Goal: Ask a question: Seek information or help from site administrators or community

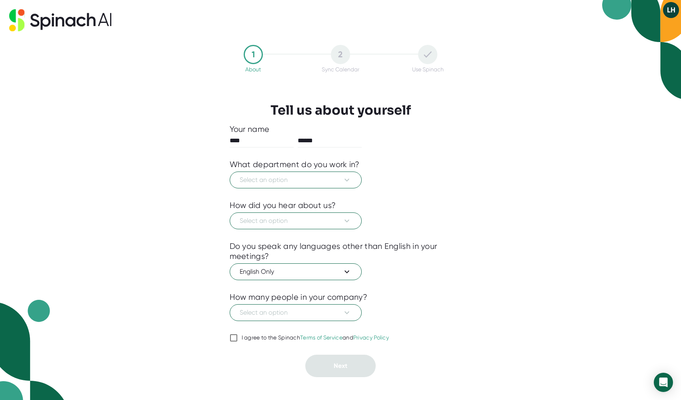
click at [673, 16] on button "LH" at bounding box center [671, 10] width 16 height 16
click at [657, 381] on div "Open Intercom Messenger" at bounding box center [663, 382] width 21 height 21
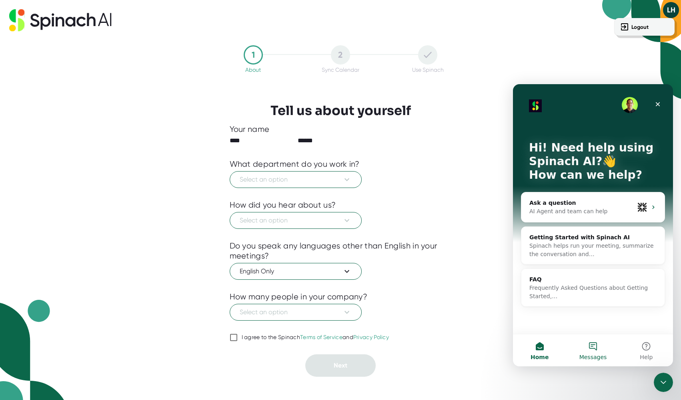
click at [595, 350] on button "Messages" at bounding box center [592, 350] width 53 height 32
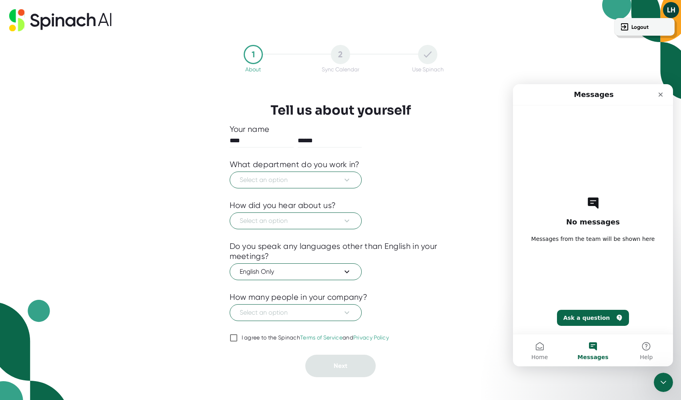
click at [591, 316] on button "Ask a question" at bounding box center [593, 317] width 72 height 16
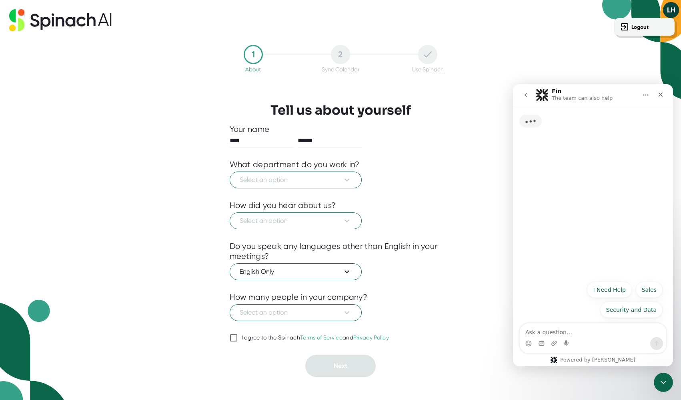
click at [554, 332] on textarea "Ask a question…" at bounding box center [593, 330] width 147 height 14
click at [544, 333] on textarea "Ask a question…" at bounding box center [593, 330] width 147 height 14
click at [544, 332] on textarea "Ask a question…" at bounding box center [593, 330] width 147 height 14
click at [545, 298] on div "Security and Data I Need Help Sales Security and Data" at bounding box center [593, 301] width 139 height 40
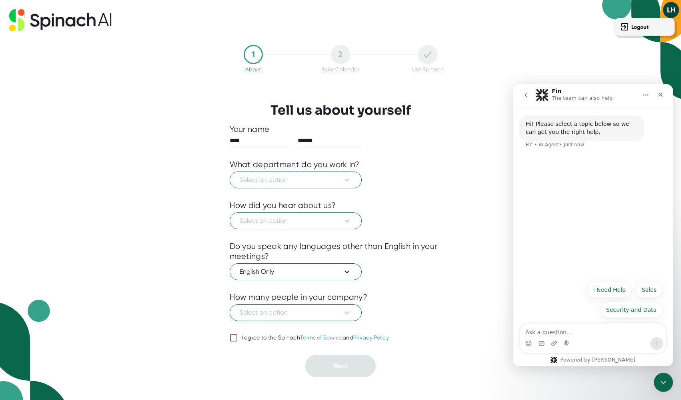
click at [536, 330] on textarea "Ask a question…" at bounding box center [593, 330] width 147 height 14
click at [536, 331] on textarea "Ask a question…" at bounding box center [593, 330] width 147 height 14
